Goal: Task Accomplishment & Management: Use online tool/utility

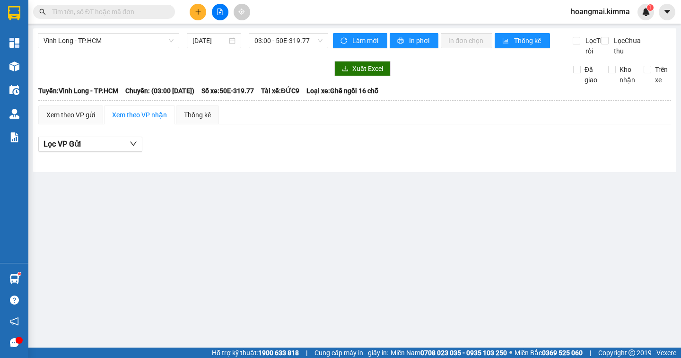
click at [194, 7] on button at bounding box center [198, 12] width 17 height 17
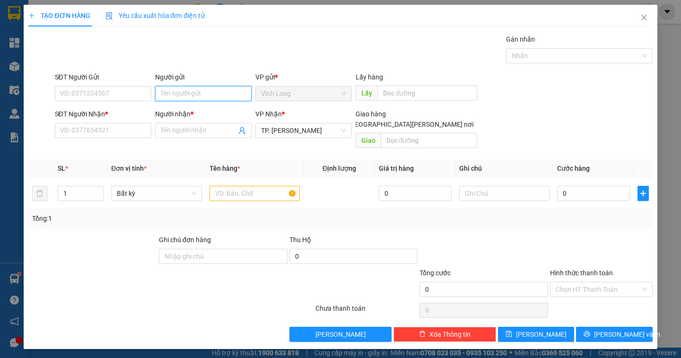
click at [178, 92] on input "Người gửi" at bounding box center [203, 93] width 97 height 15
type input "BÁN"
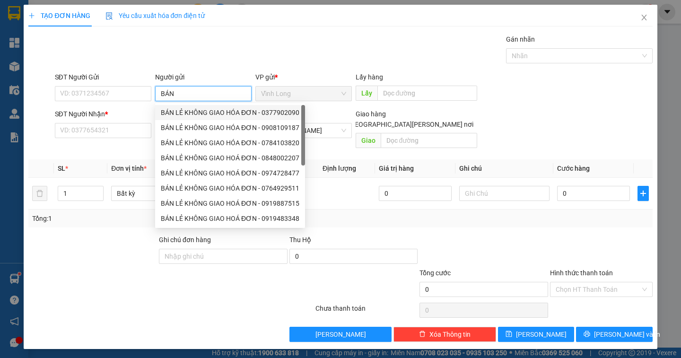
click at [177, 115] on div "BÁN LẺ KHÔNG GIAO HÓA ĐƠN - 0377902090" at bounding box center [230, 112] width 139 height 10
type input "0377902090"
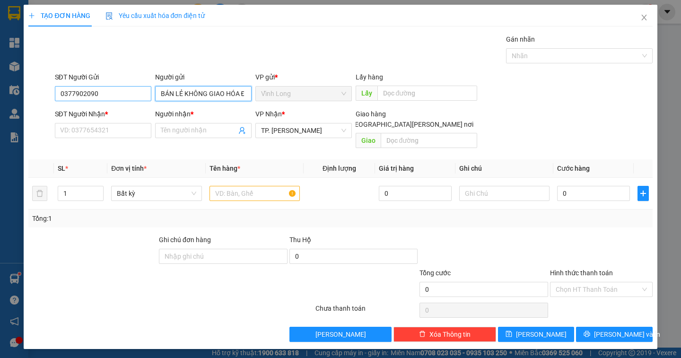
type input "BÁN LẺ KHÔNG GIAO HÓA ĐƠN"
drag, startPoint x: 140, startPoint y: 97, endPoint x: 66, endPoint y: 101, distance: 73.9
click at [66, 101] on input "0377902090" at bounding box center [103, 93] width 97 height 15
type input "0"
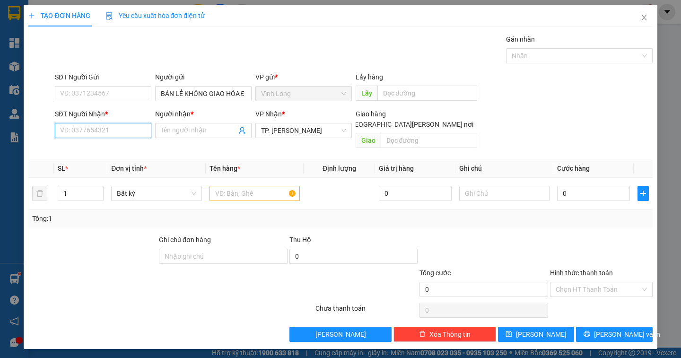
click at [63, 130] on input "SĐT Người Nhận *" at bounding box center [103, 130] width 97 height 15
click at [113, 152] on div "0938714522 - ĐẠT" at bounding box center [107, 149] width 93 height 10
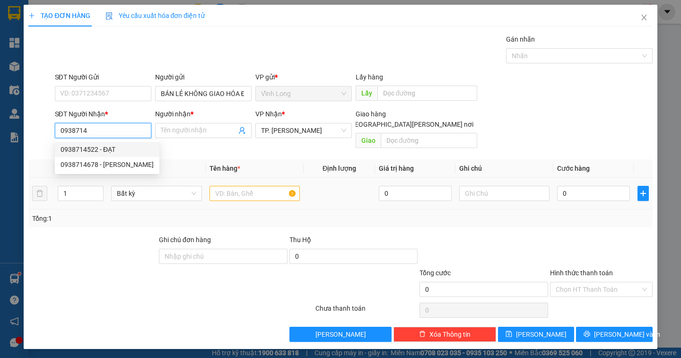
type input "0938714522"
type input "ĐẠT"
type input "0938714522"
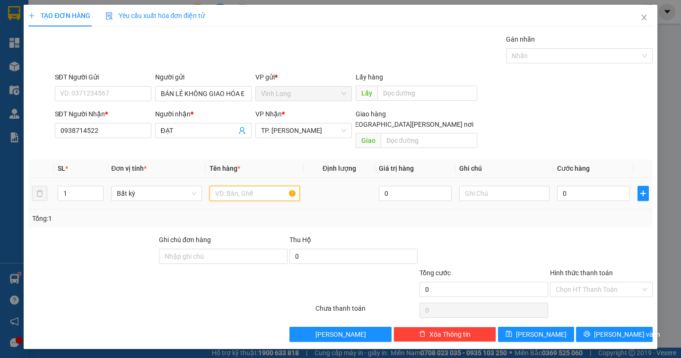
click at [247, 186] on input "text" at bounding box center [255, 193] width 90 height 15
type input "GIỎ"
type input "DÂN"
type input "3"
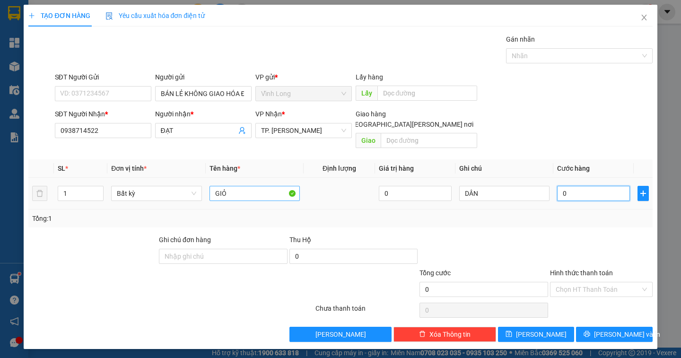
type input "3"
type input "30"
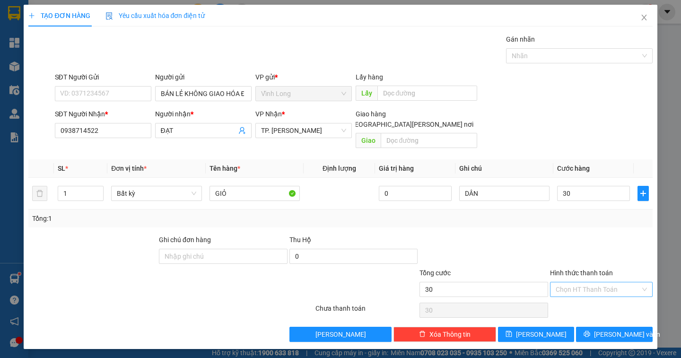
type input "30.000"
click at [588, 282] on input "Hình thức thanh toán" at bounding box center [598, 289] width 85 height 14
click at [585, 300] on div "Tại văn phòng" at bounding box center [601, 298] width 91 height 10
type input "0"
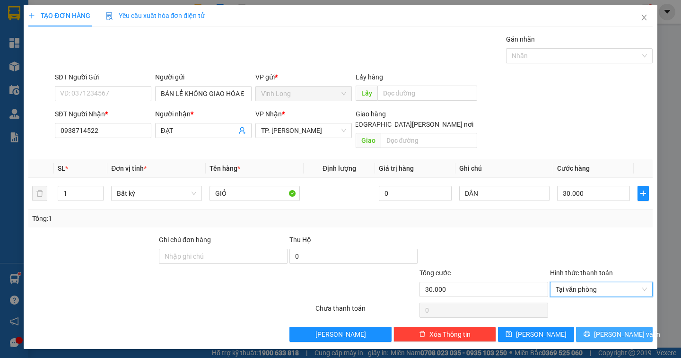
click at [618, 329] on span "[PERSON_NAME] và In" at bounding box center [627, 334] width 66 height 10
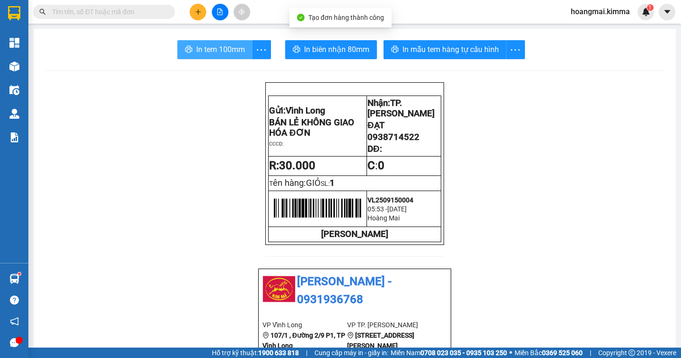
click at [217, 53] on span "In tem 100mm" at bounding box center [220, 50] width 49 height 12
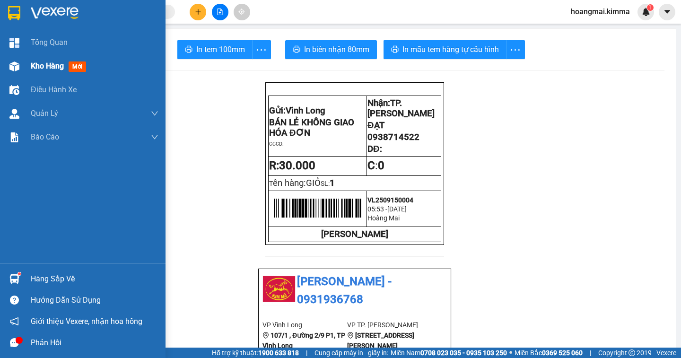
click at [44, 68] on span "Kho hàng" at bounding box center [47, 66] width 33 height 9
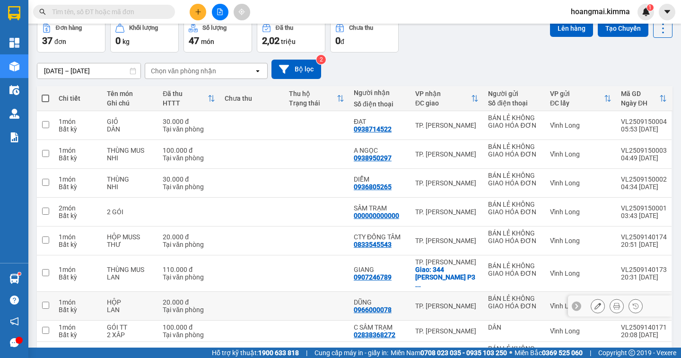
scroll to position [131, 0]
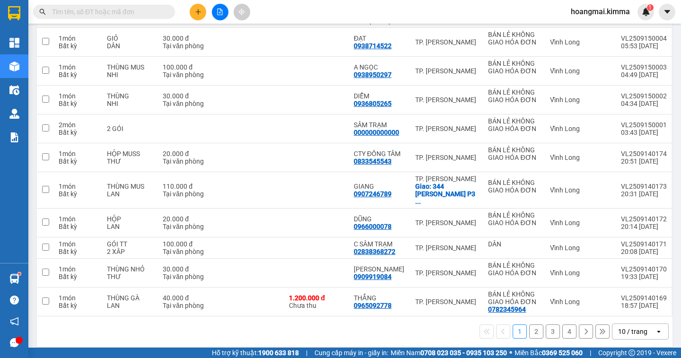
click at [622, 327] on div "10 / trang" at bounding box center [632, 331] width 29 height 9
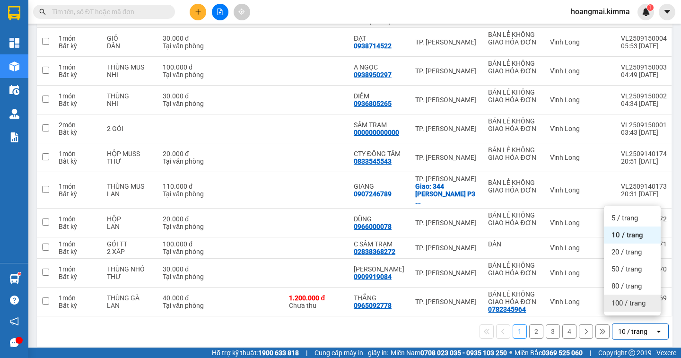
click at [633, 302] on span "100 / trang" at bounding box center [629, 303] width 34 height 9
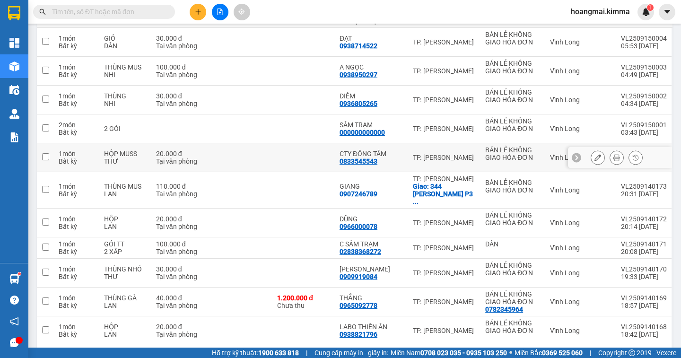
scroll to position [0, 0]
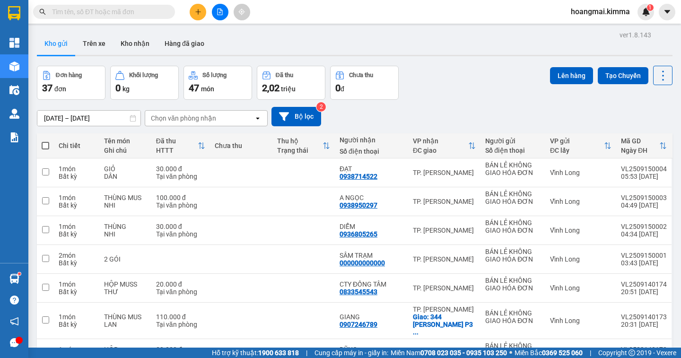
click at [47, 148] on span at bounding box center [46, 146] width 8 height 8
click at [45, 141] on input "checkbox" at bounding box center [45, 141] width 0 height 0
checkbox input "true"
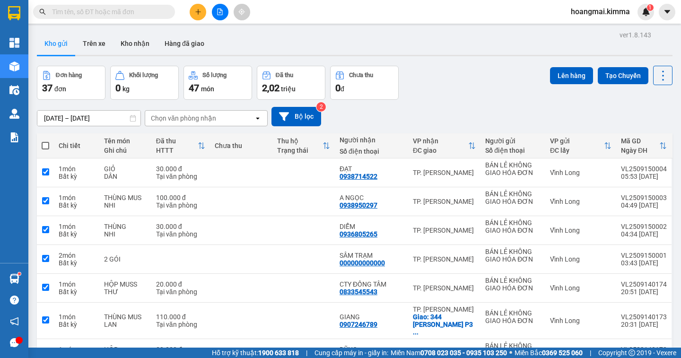
checkbox input "true"
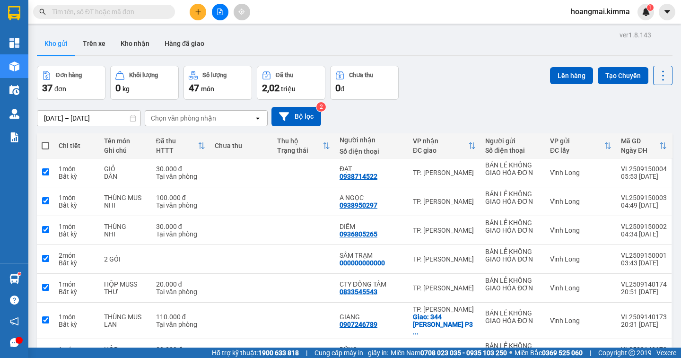
checkbox input "true"
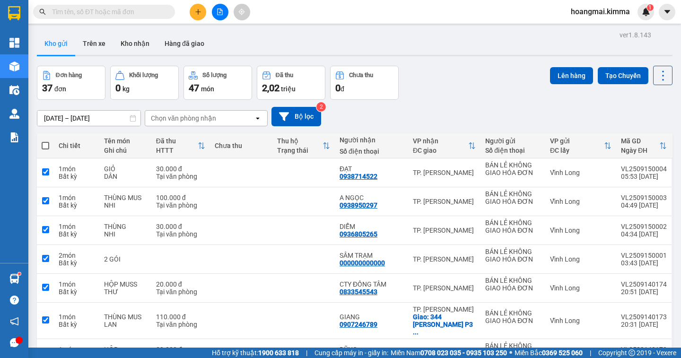
checkbox input "true"
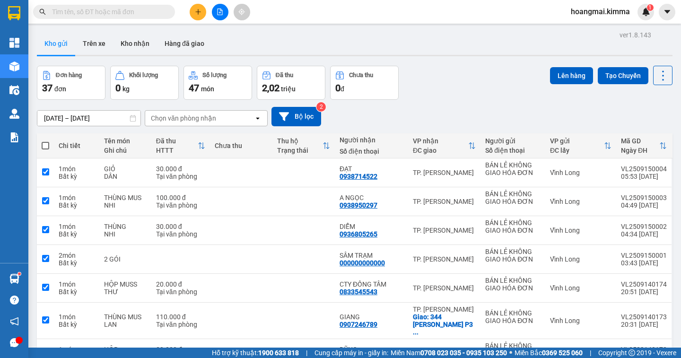
checkbox input "true"
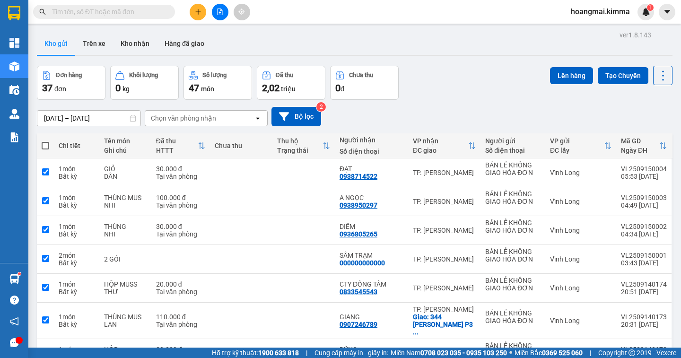
checkbox input "true"
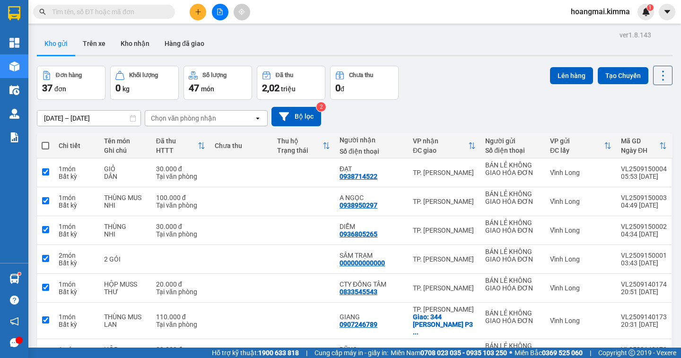
checkbox input "true"
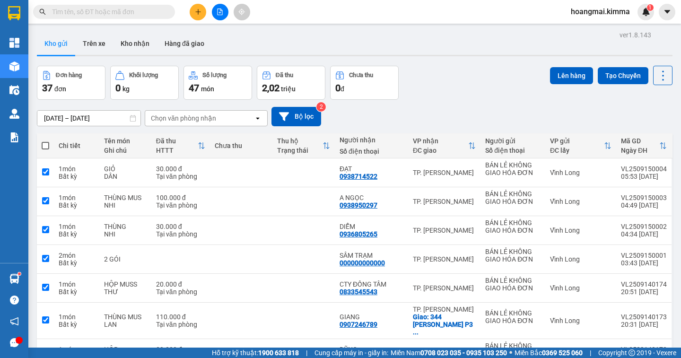
checkbox input "true"
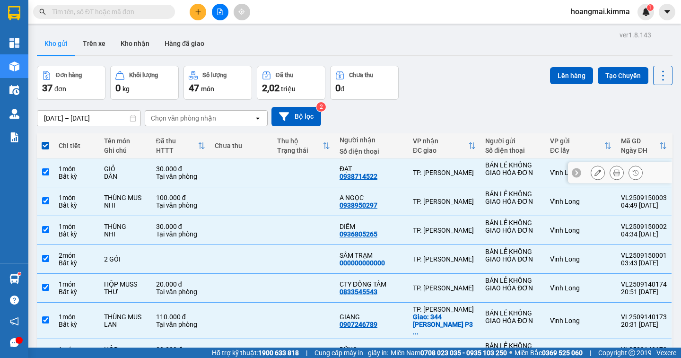
click at [45, 173] on input "checkbox" at bounding box center [45, 171] width 7 height 7
checkbox input "false"
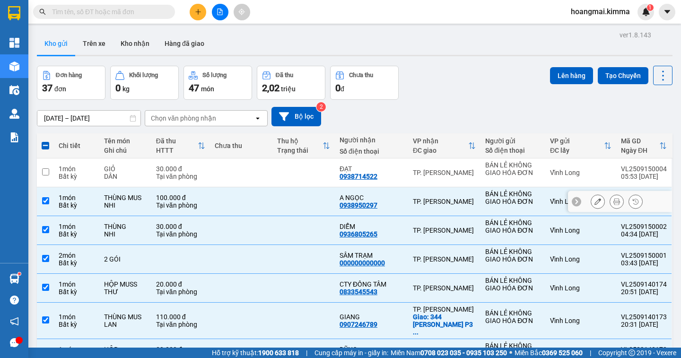
click at [45, 201] on input "checkbox" at bounding box center [45, 200] width 7 height 7
checkbox input "false"
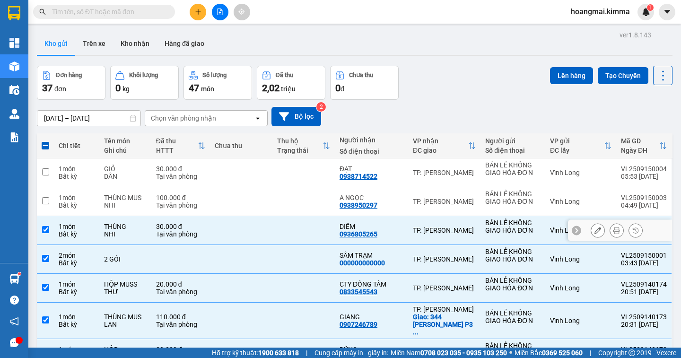
click at [47, 233] on input "checkbox" at bounding box center [45, 229] width 7 height 7
checkbox input "false"
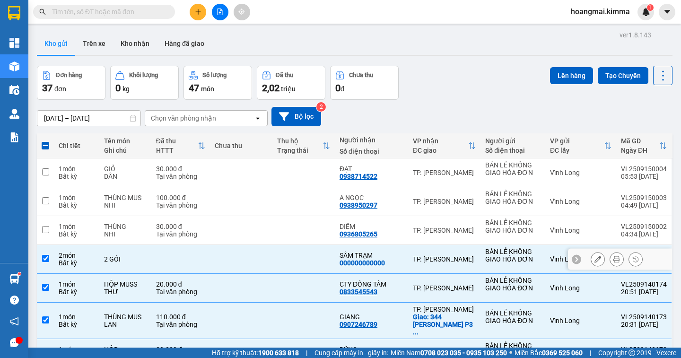
click at [43, 261] on input "checkbox" at bounding box center [45, 258] width 7 height 7
checkbox input "false"
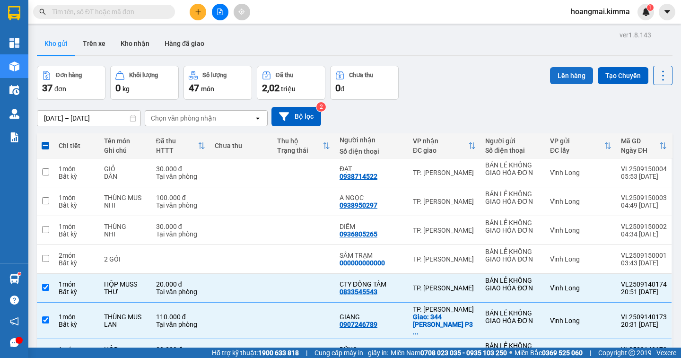
click at [564, 75] on button "Lên hàng" at bounding box center [571, 75] width 43 height 17
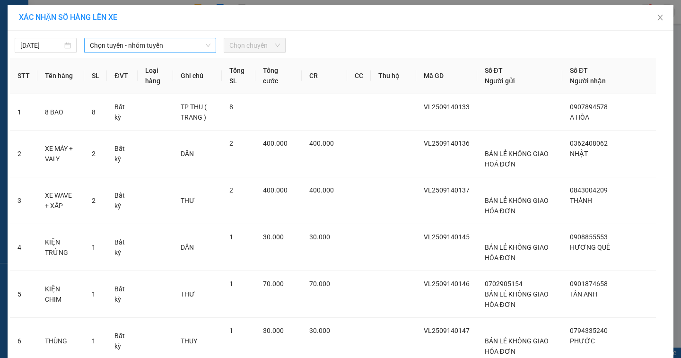
click at [115, 44] on span "Chọn tuyến - nhóm tuyến" at bounding box center [150, 45] width 121 height 14
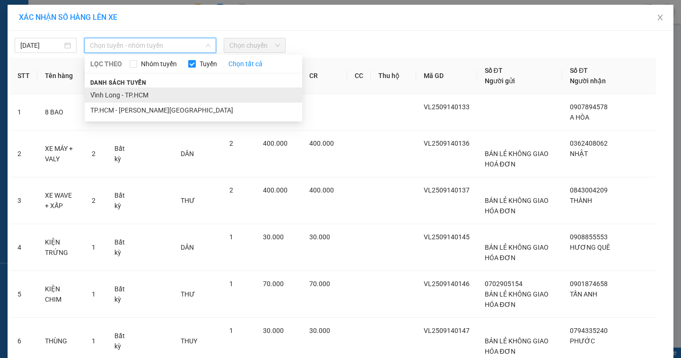
click at [116, 96] on li "Vĩnh Long - TP.HCM" at bounding box center [194, 95] width 218 height 15
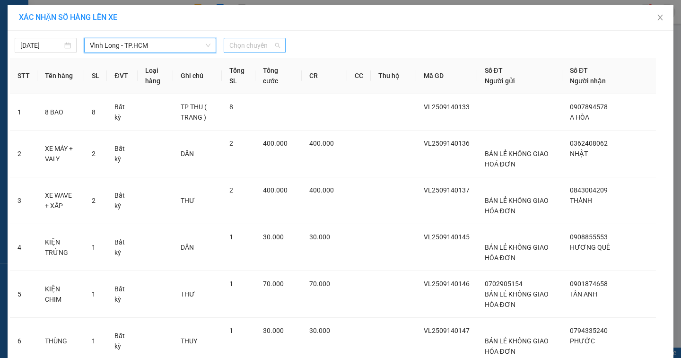
click at [242, 48] on span "Chọn chuyến" at bounding box center [254, 45] width 51 height 14
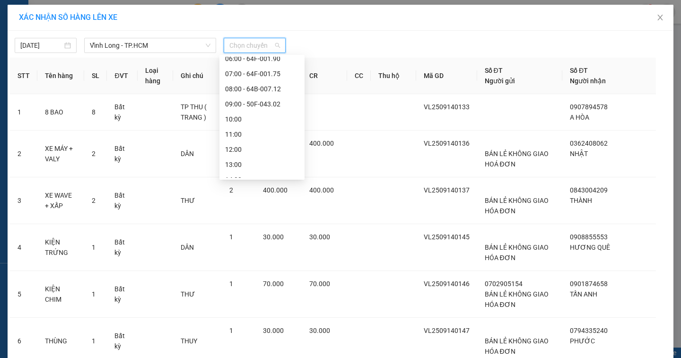
scroll to position [47, 0]
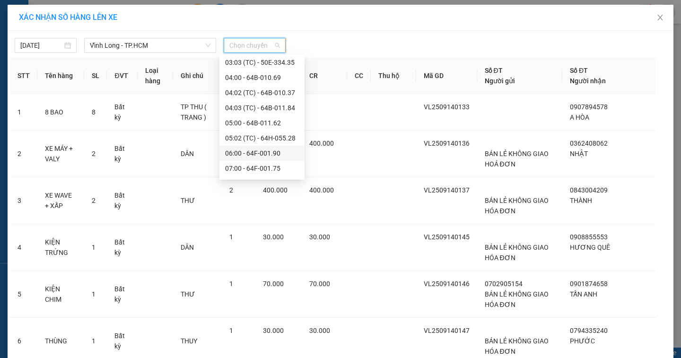
click at [262, 153] on div "06:00 - 64F-001.90" at bounding box center [262, 153] width 74 height 10
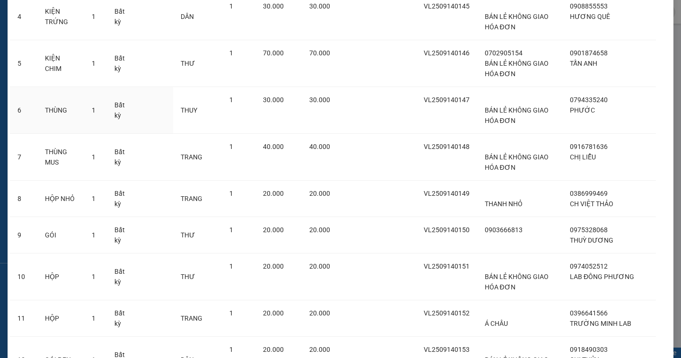
scroll to position [0, 0]
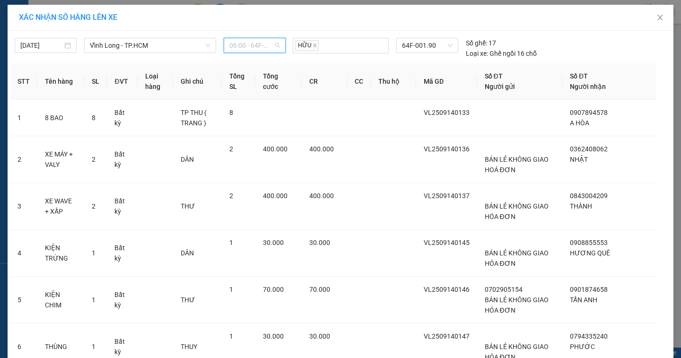
click at [243, 51] on span "06:00 - 64F-001.90" at bounding box center [254, 45] width 51 height 14
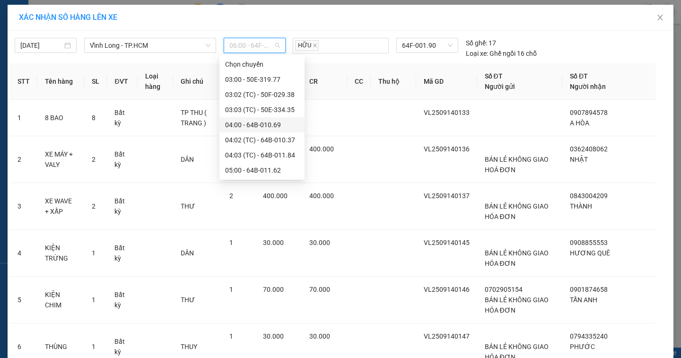
click at [280, 127] on div "04:00 - 64B-010.69" at bounding box center [262, 125] width 74 height 10
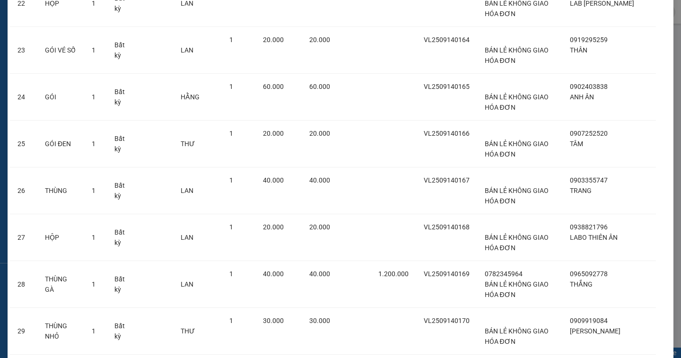
scroll to position [1273, 0]
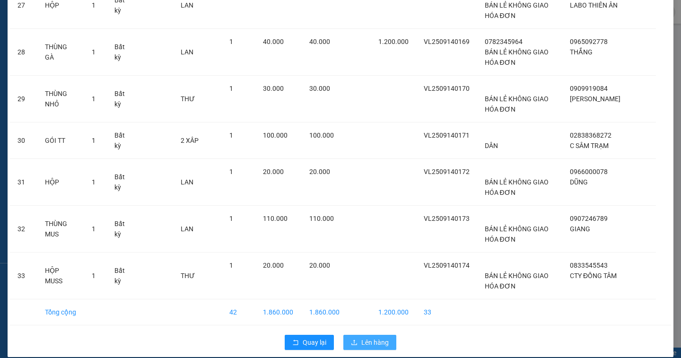
click at [374, 337] on span "Lên hàng" at bounding box center [374, 342] width 27 height 10
